Goal: Navigation & Orientation: Find specific page/section

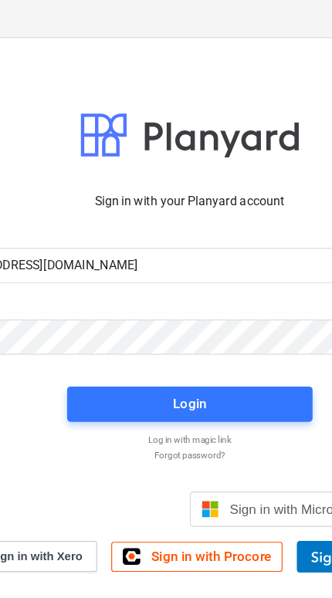
type input "[EMAIL_ADDRESS][DOMAIN_NAME]"
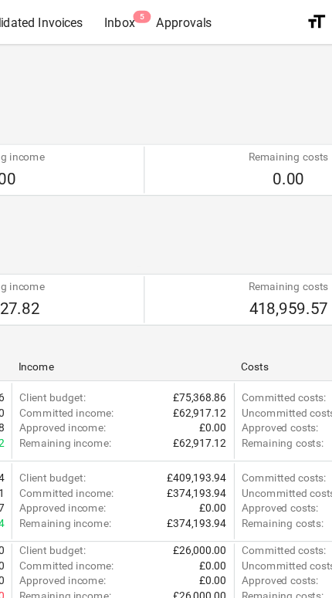
scroll to position [0, 401]
click at [110, 17] on div "Inbox 5" at bounding box center [106, 18] width 46 height 39
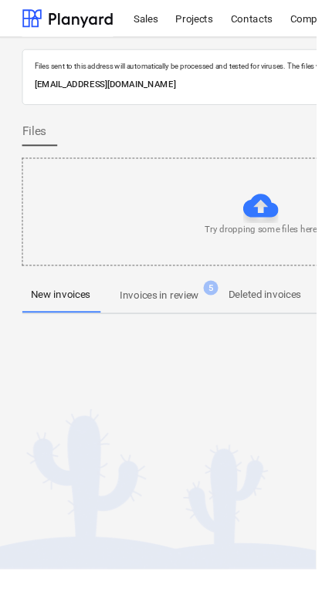
click at [201, 322] on span "Invoices in review 5" at bounding box center [167, 310] width 127 height 28
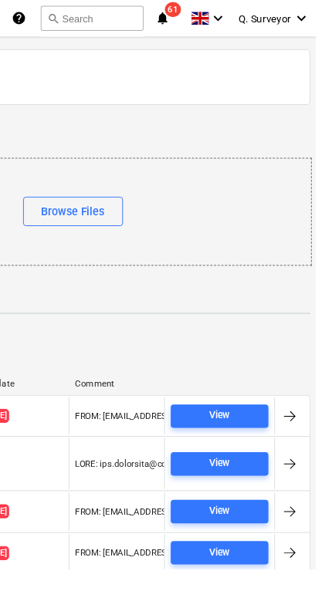
scroll to position [0, 706]
click at [172, 24] on icon "notifications" at bounding box center [171, 19] width 15 height 19
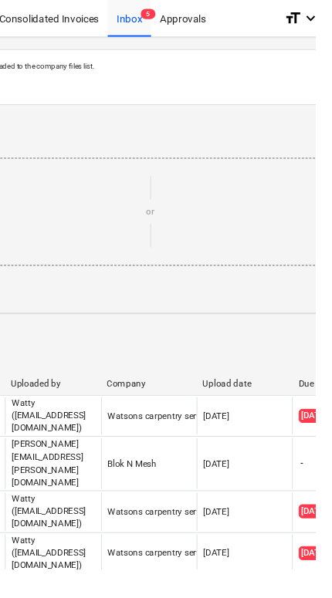
scroll to position [0, 374]
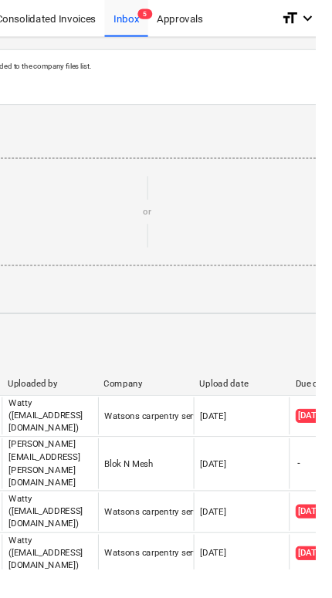
click at [191, 17] on div "Approvals" at bounding box center [189, 18] width 67 height 39
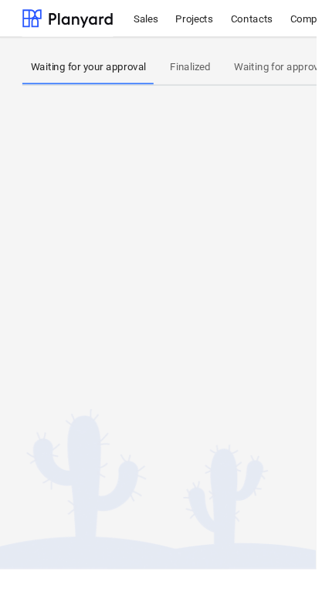
click at [203, 19] on div "Projects" at bounding box center [204, 18] width 58 height 39
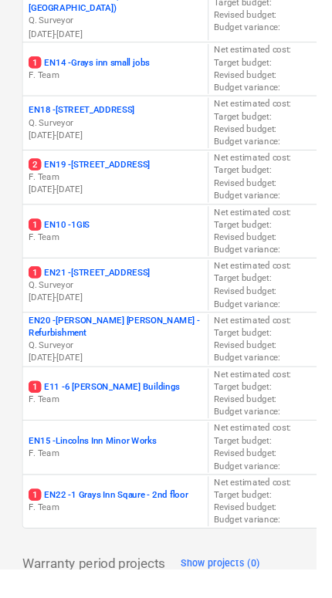
scroll to position [427, 0]
